Goal: Transaction & Acquisition: Purchase product/service

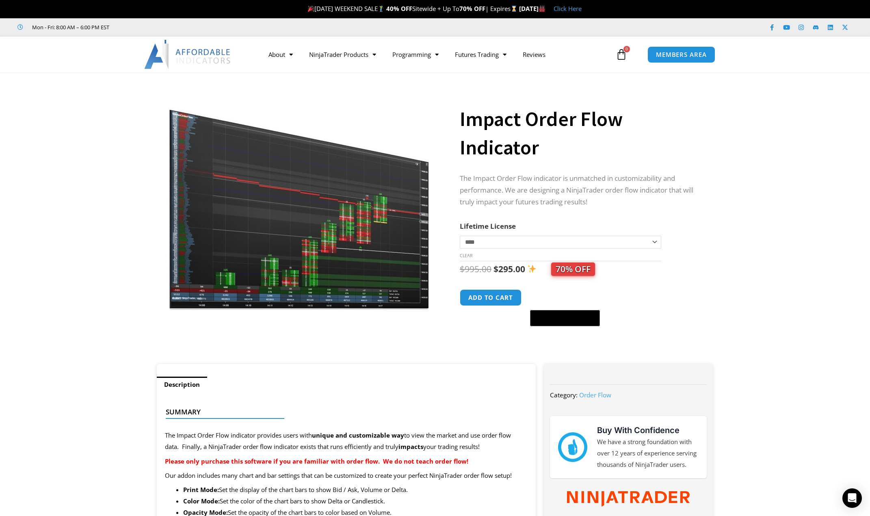
click at [356, 254] on img at bounding box center [299, 199] width 261 height 225
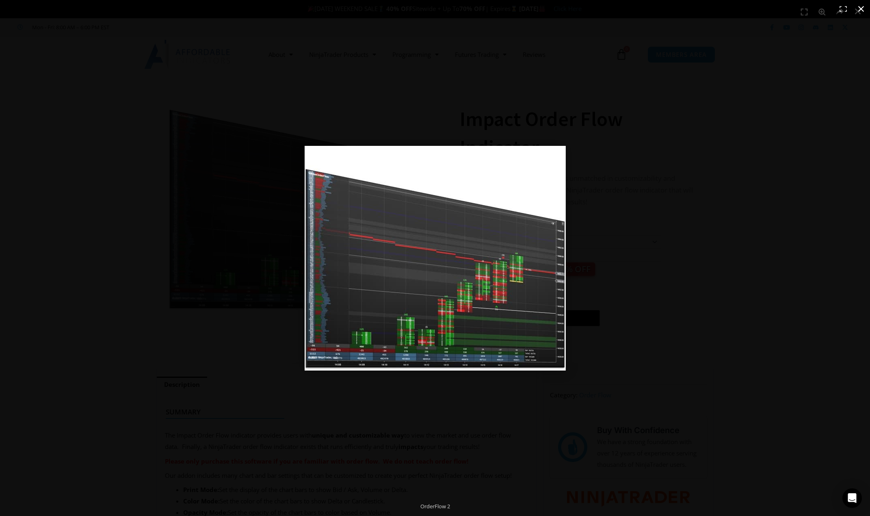
click at [686, 9] on button "Close (Esc)" at bounding box center [861, 9] width 18 height 18
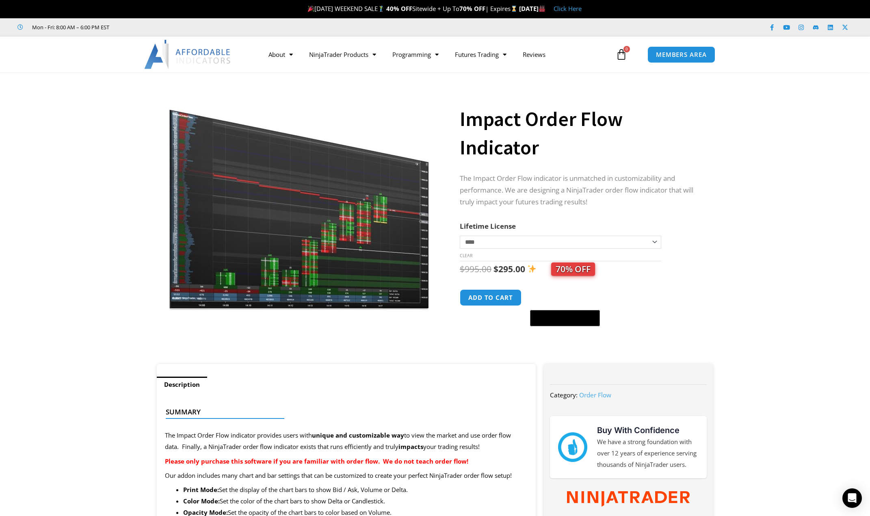
click at [660, 244] on select "**********" at bounding box center [561, 242] width 202 height 13
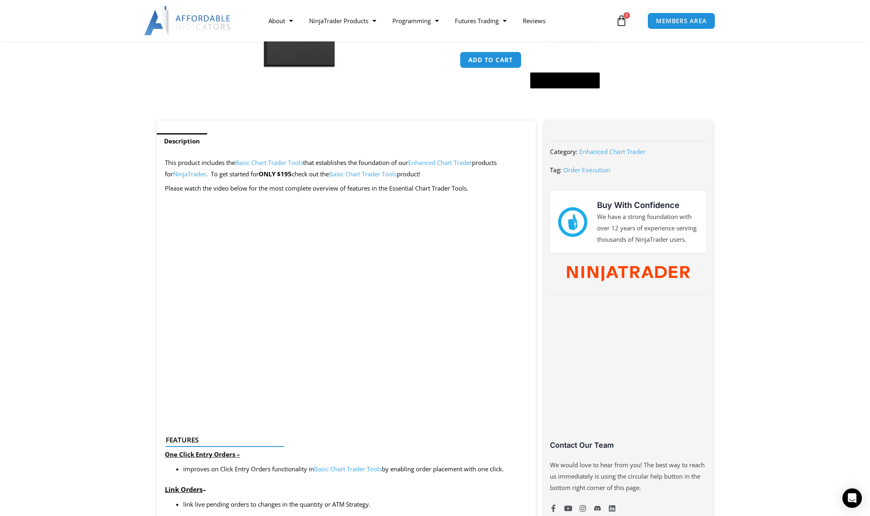
scroll to position [243, 0]
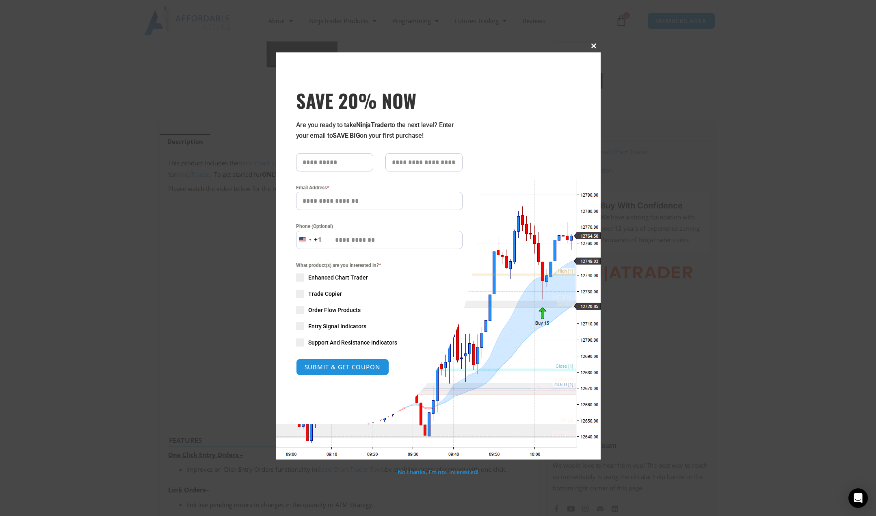
click at [592, 44] on span at bounding box center [594, 45] width 13 height 5
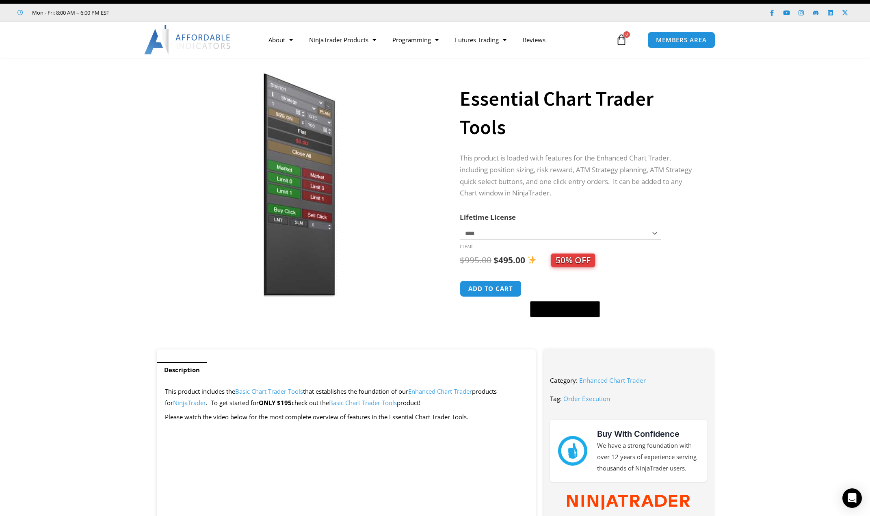
scroll to position [0, 0]
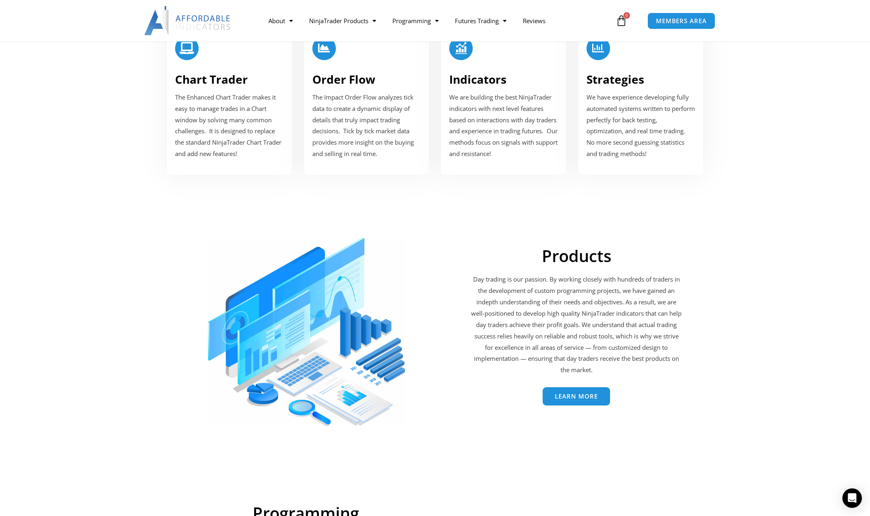
scroll to position [1060, 0]
click at [211, 82] on link "Chart Trader" at bounding box center [211, 78] width 73 height 15
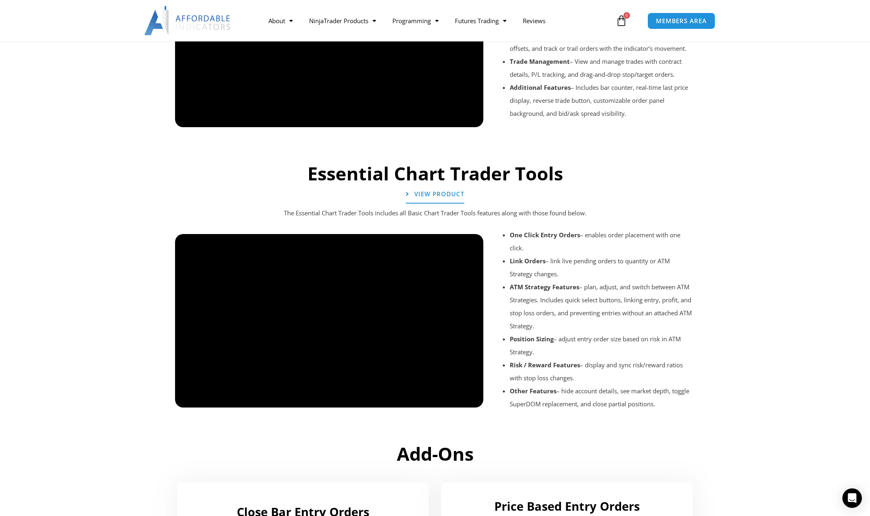
scroll to position [772, 0]
click at [445, 196] on span "View Product" at bounding box center [439, 194] width 55 height 7
